Goal: Find specific fact: Find specific page/section

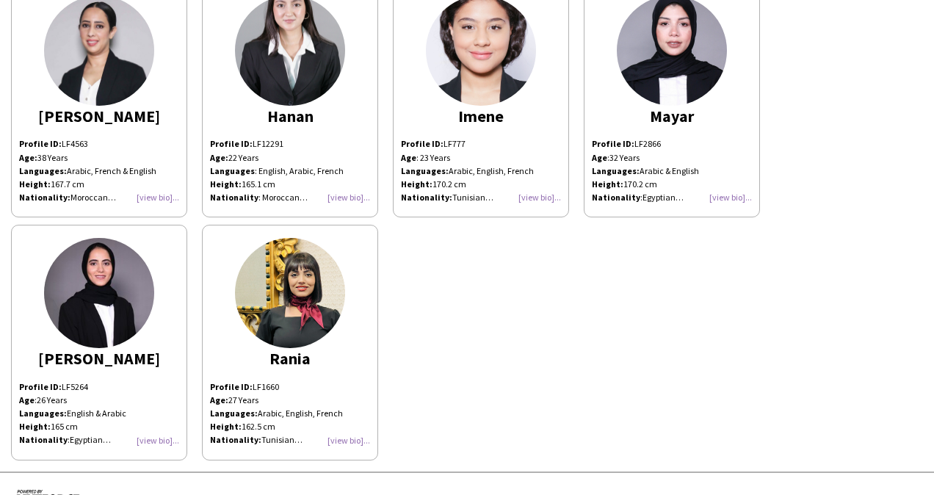
scroll to position [343, 0]
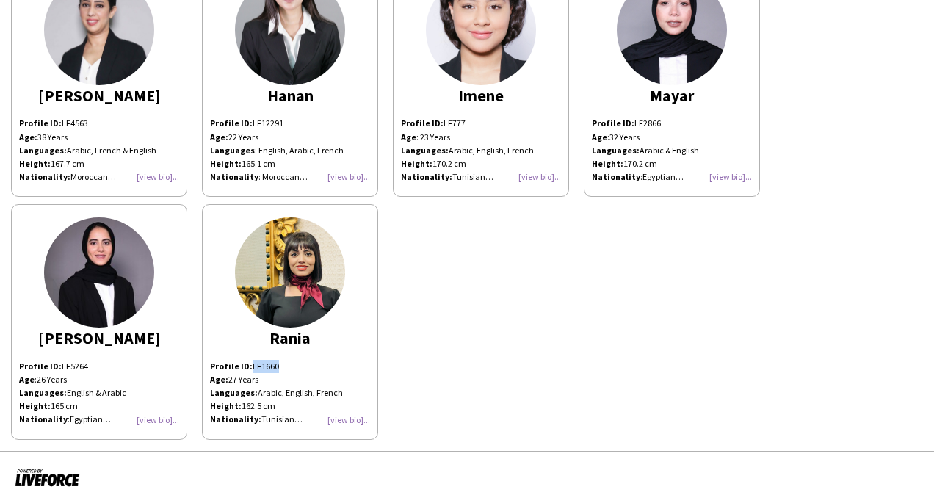
drag, startPoint x: 283, startPoint y: 364, endPoint x: 251, endPoint y: 366, distance: 32.4
click at [251, 366] on p "Profile ID: LF1660" at bounding box center [290, 366] width 160 height 13
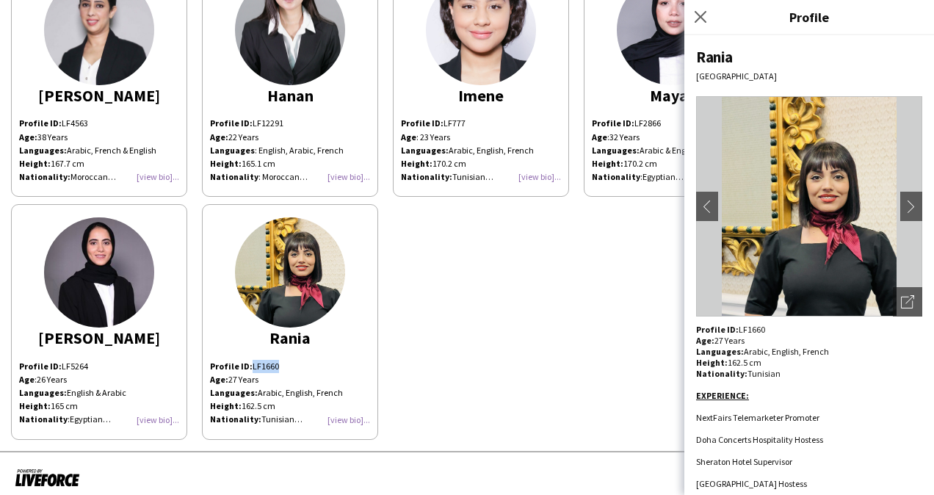
copy p "LF1660"
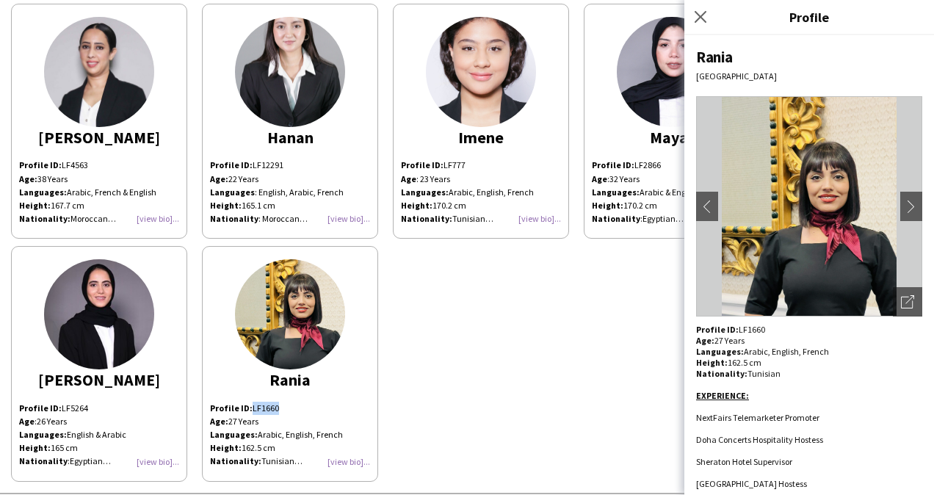
scroll to position [300, 0]
drag, startPoint x: 464, startPoint y: 164, endPoint x: 442, endPoint y: 167, distance: 22.3
click at [442, 167] on p "Profile ID: LF777" at bounding box center [481, 165] width 160 height 13
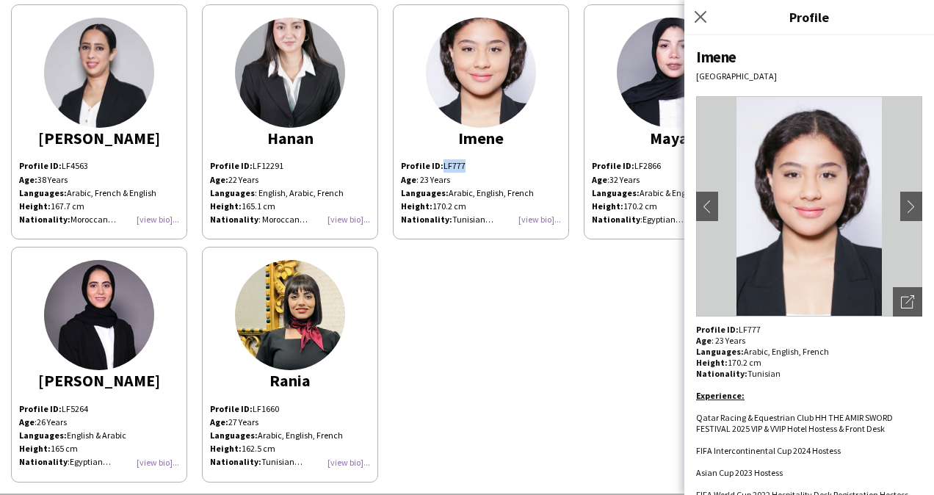
copy p "LF777"
click at [901, 200] on app-icon "chevron-right" at bounding box center [911, 206] width 21 height 13
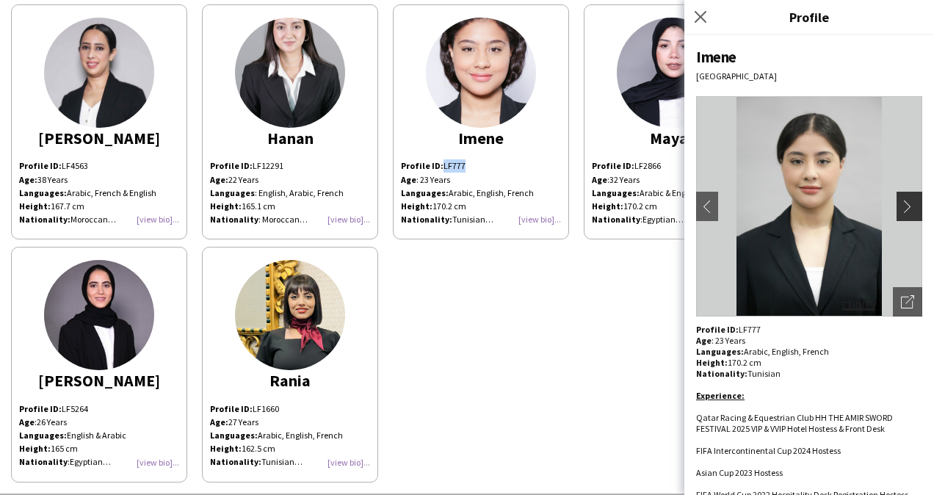
click at [901, 203] on app-icon "chevron-right" at bounding box center [911, 206] width 21 height 13
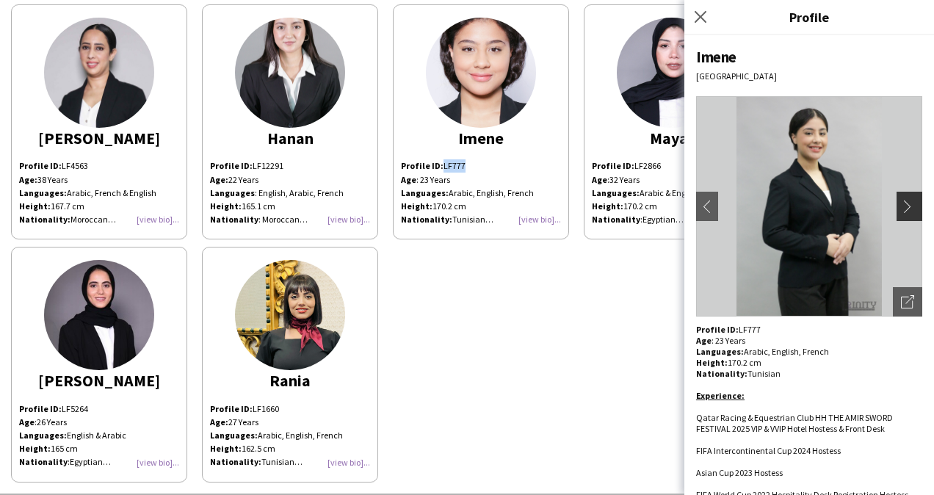
click at [901, 203] on app-icon "chevron-right" at bounding box center [911, 206] width 21 height 13
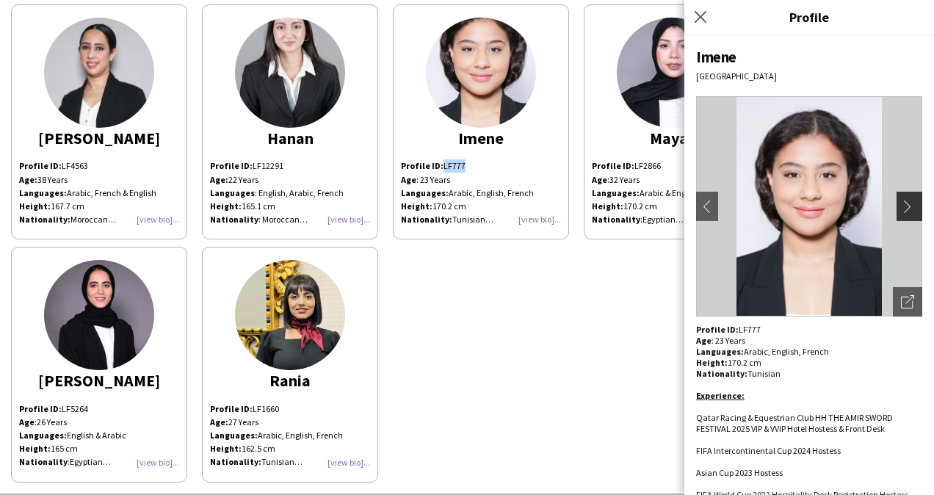
click at [901, 203] on app-icon "chevron-right" at bounding box center [911, 206] width 21 height 13
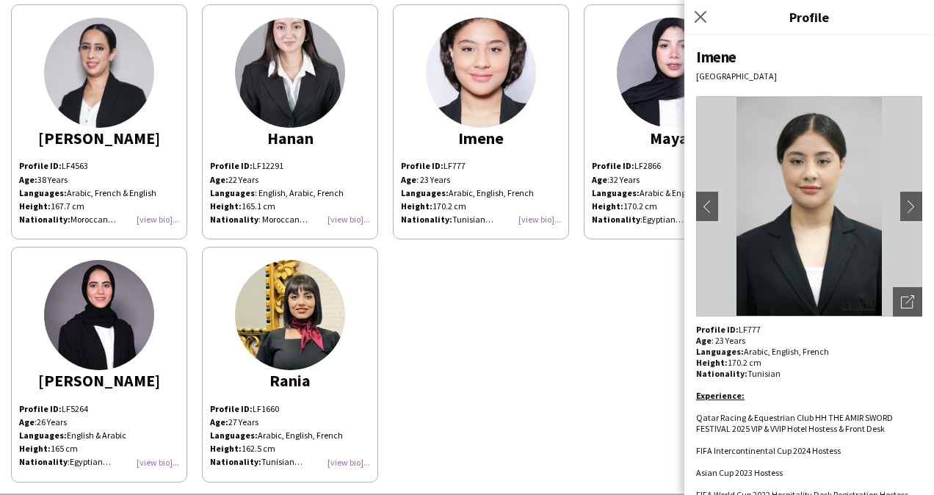
click at [649, 329] on div "[PERSON_NAME] Profile ID: LF10430 Age: [DEMOGRAPHIC_DATA] Years Languages: Arab…" at bounding box center [467, 119] width 912 height 728
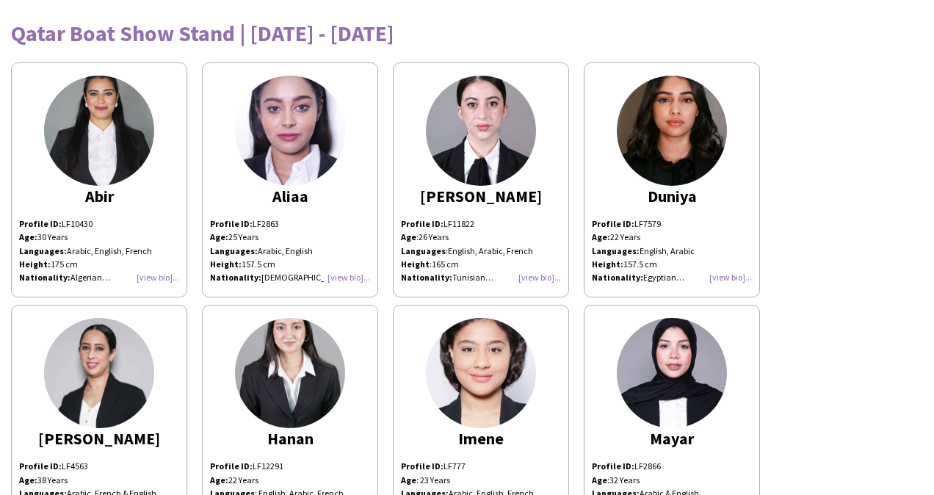
scroll to position [351, 0]
